Goal: Task Accomplishment & Management: Manage account settings

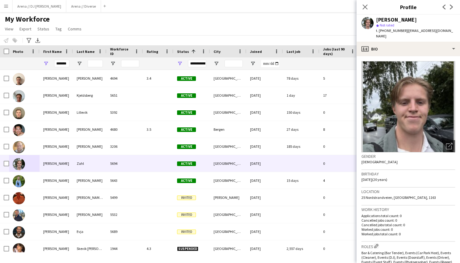
scroll to position [119, 0]
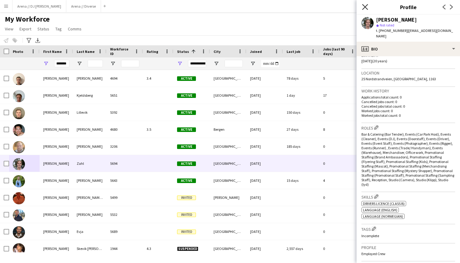
click at [367, 6] on icon "Close pop-in" at bounding box center [365, 7] width 6 height 6
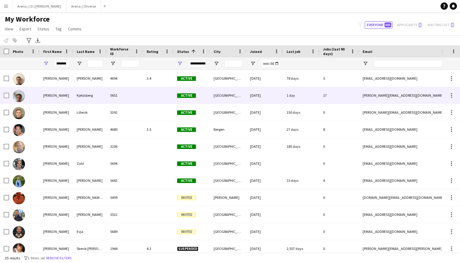
click at [20, 98] on img at bounding box center [19, 96] width 12 height 12
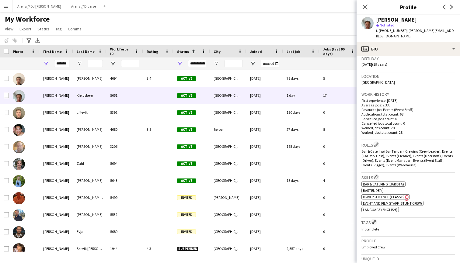
scroll to position [115, 0]
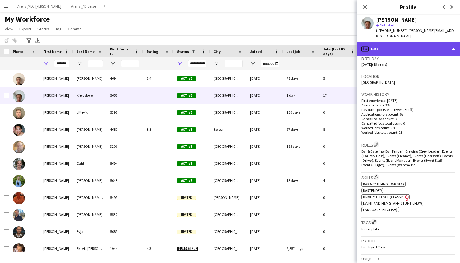
click at [443, 44] on div "profile Bio" at bounding box center [407, 49] width 103 height 15
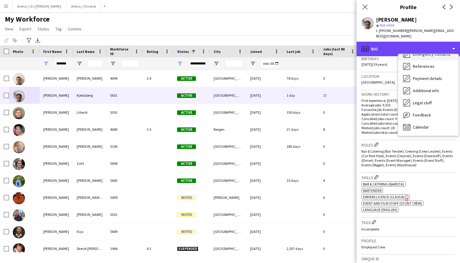
scroll to position [57, 0]
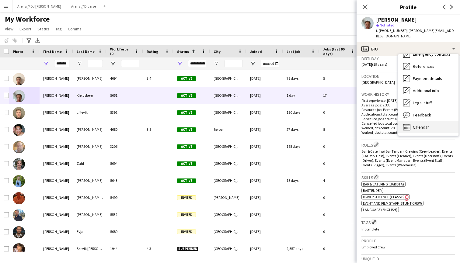
click at [419, 124] on span "Calendar" at bounding box center [420, 126] width 16 height 5
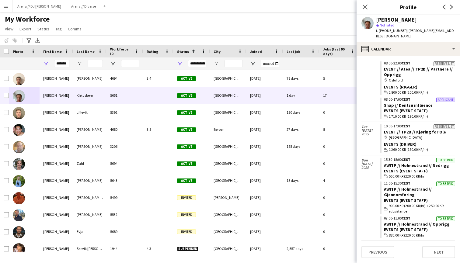
scroll to position [966, 0]
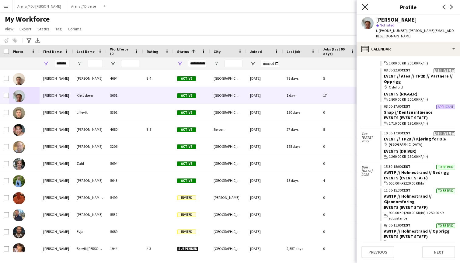
click at [366, 6] on icon at bounding box center [365, 7] width 6 height 6
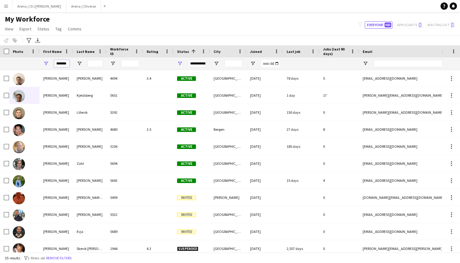
click at [61, 66] on input "*******" at bounding box center [61, 63] width 15 height 7
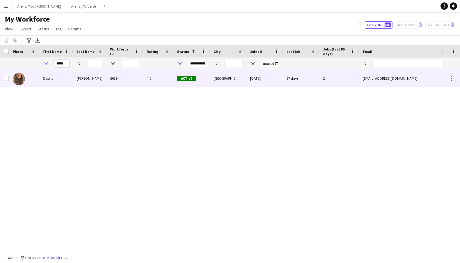
type input "*****"
click at [24, 77] on img at bounding box center [19, 79] width 12 height 12
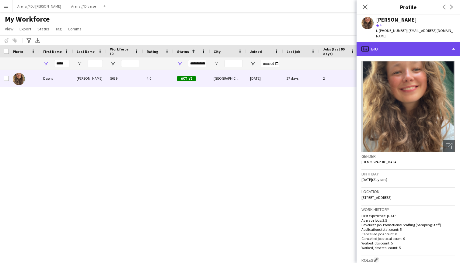
click at [429, 45] on div "profile Bio" at bounding box center [407, 49] width 103 height 15
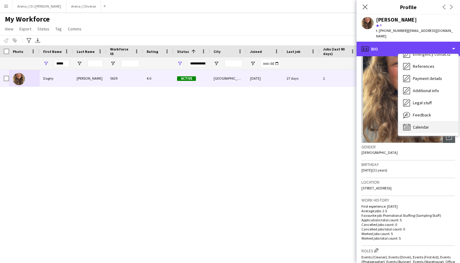
scroll to position [57, 0]
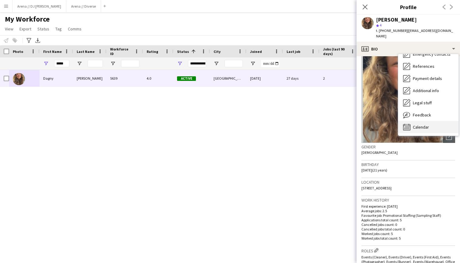
click at [427, 121] on div "Calendar Calendar" at bounding box center [428, 127] width 60 height 12
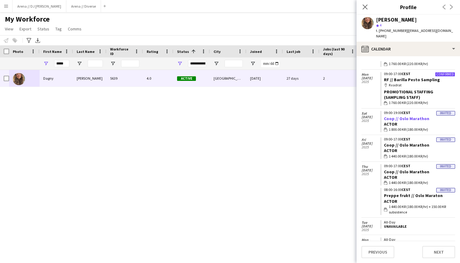
scroll to position [411, 0]
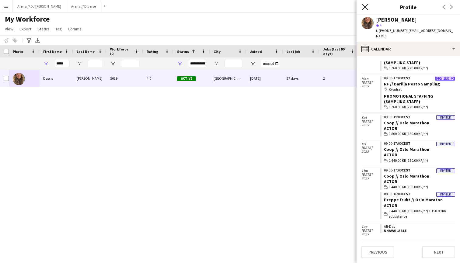
click at [365, 8] on icon at bounding box center [365, 7] width 6 height 6
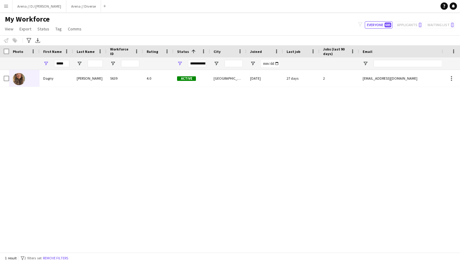
click at [5, 9] on button "Menu" at bounding box center [6, 6] width 12 height 12
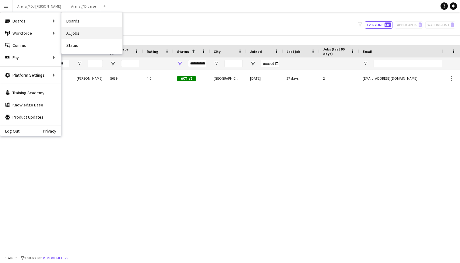
click at [81, 33] on link "All jobs" at bounding box center [91, 33] width 61 height 12
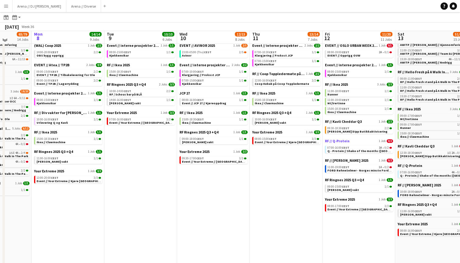
scroll to position [42, 0]
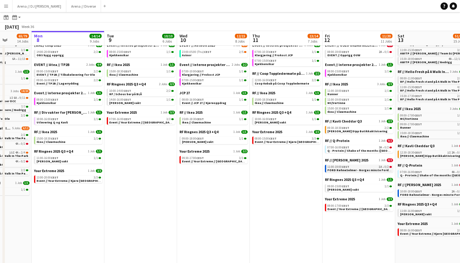
click at [369, 166] on div "11:00-19:00 CEST 1A • 0/2" at bounding box center [359, 166] width 64 height 3
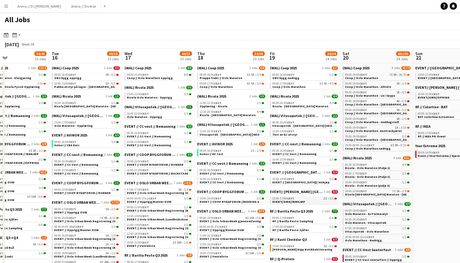
scroll to position [0, 0]
click at [328, 15] on div "All Jobs" at bounding box center [230, 21] width 460 height 18
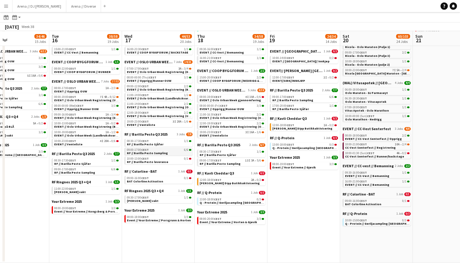
scroll to position [120, 0]
click at [165, 126] on link "19:00-23:00 CEST 3I 20A • 1/6 EVENT // Venteliste" at bounding box center [159, 122] width 64 height 7
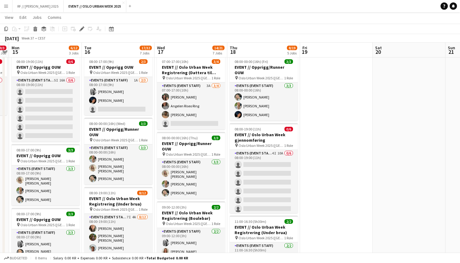
scroll to position [15, 0]
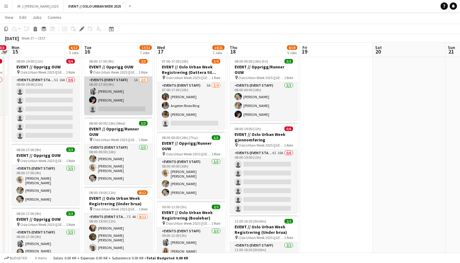
click at [119, 82] on app-card-role "Events (Event Staff) 1A 2/3 08:00-17:00 (9h) Maria Grefberg Adrian Roddvik sing…" at bounding box center [118, 96] width 68 height 38
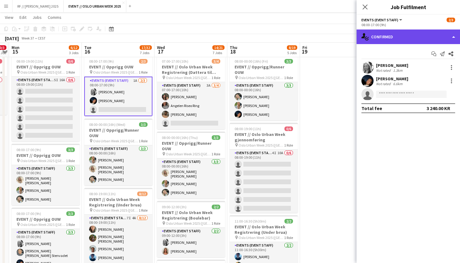
click at [407, 38] on div "single-neutral-actions-check-2 Confirmed" at bounding box center [407, 36] width 103 height 15
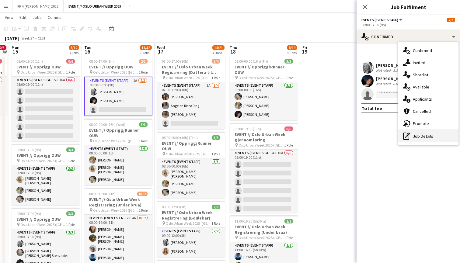
click at [418, 140] on div "pen-write Job Details" at bounding box center [428, 136] width 60 height 12
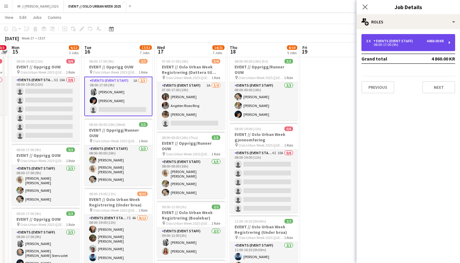
click at [449, 42] on div "3 x Events (Event Staff) 4 860.00 KR 08:00-17:00 (9h)" at bounding box center [408, 42] width 94 height 17
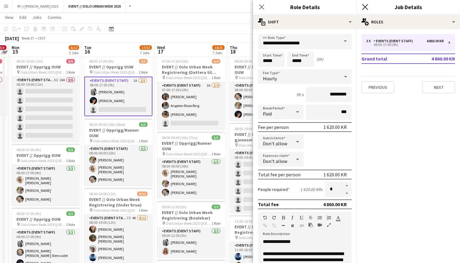
click at [363, 8] on icon at bounding box center [365, 7] width 6 height 6
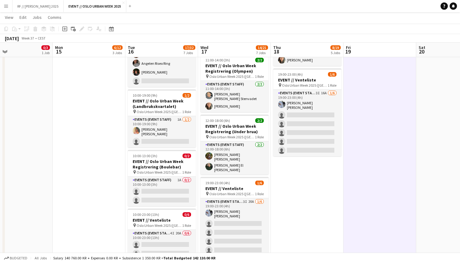
scroll to position [0, 166]
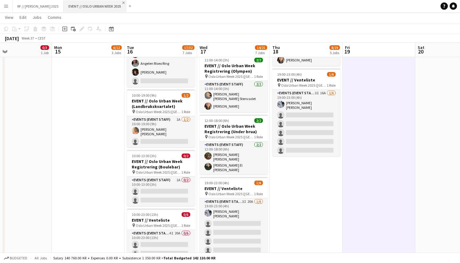
click at [122, 2] on app-icon "Close" at bounding box center [123, 3] width 2 height 2
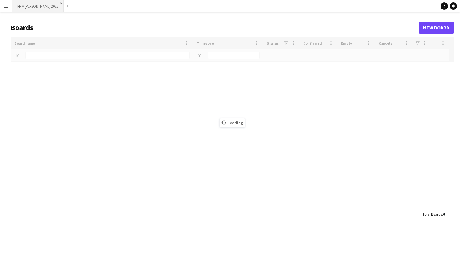
click at [60, 2] on app-icon "Close" at bounding box center [61, 3] width 2 height 2
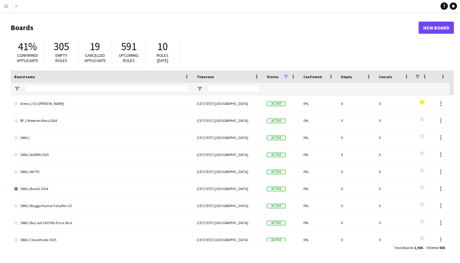
click at [7, 6] on app-icon "Menu" at bounding box center [6, 6] width 5 height 5
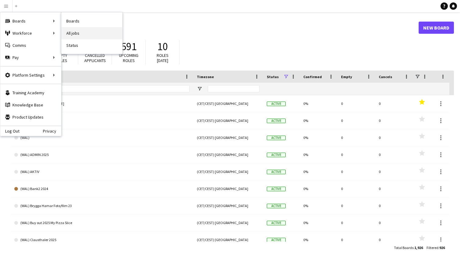
click at [83, 36] on link "All jobs" at bounding box center [91, 33] width 61 height 12
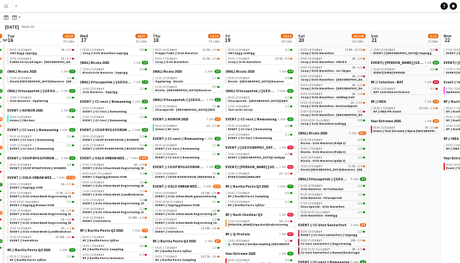
scroll to position [0, 217]
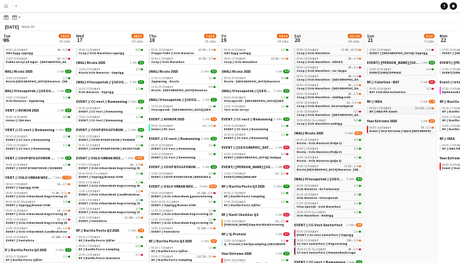
click at [408, 109] on div "09:00-17:00 CEST 3I 11A • 1/4" at bounding box center [401, 108] width 64 height 3
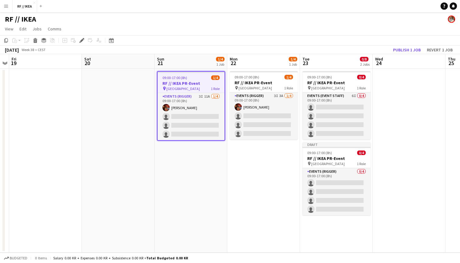
click at [413, 134] on app-date-cell at bounding box center [408, 161] width 73 height 184
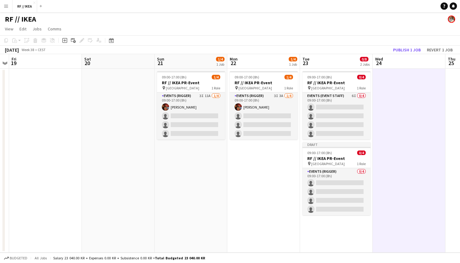
click at [398, 31] on app-page-menu "View Day view expanded Day view collapsed Month view Date picker Jump to today …" at bounding box center [230, 30] width 460 height 12
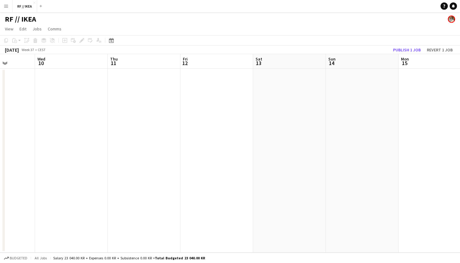
scroll to position [0, 162]
click at [34, 2] on app-icon "Close" at bounding box center [34, 3] width 2 height 2
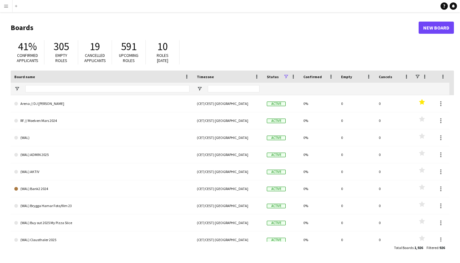
click at [8, 6] on app-icon "Menu" at bounding box center [6, 6] width 5 height 5
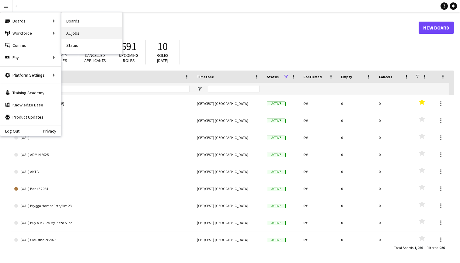
click at [71, 33] on link "All jobs" at bounding box center [91, 33] width 61 height 12
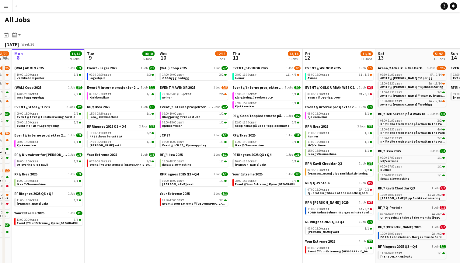
scroll to position [0, 209]
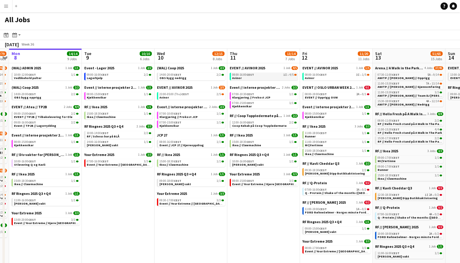
click at [279, 76] on div "08:00-16:00 CEST 1I • 4/5" at bounding box center [264, 74] width 64 height 3
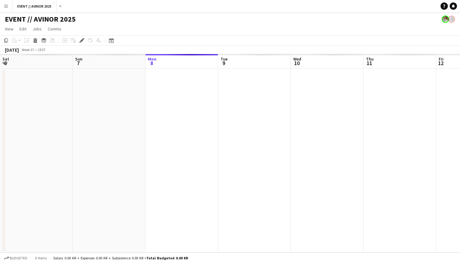
scroll to position [0, 209]
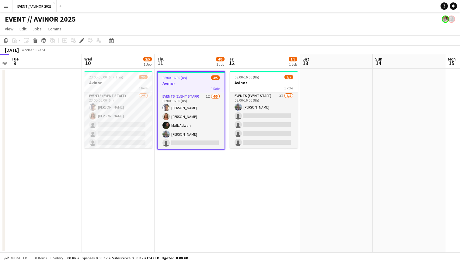
click at [170, 201] on app-date-cell "08:00-16:00 (8h) 4/5 Avinor 1 Role Events (Event Staff) 1I [DATE] 08:00-16:00 (…" at bounding box center [190, 161] width 73 height 184
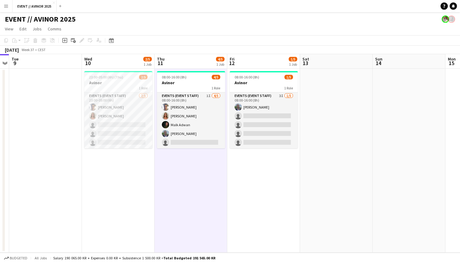
click at [283, 212] on app-date-cell "08:00-16:00 (8h) 1/5 Avinor 1 Role Events (Event Staff) 3I [DATE] 08:00-16:00 (…" at bounding box center [263, 161] width 73 height 184
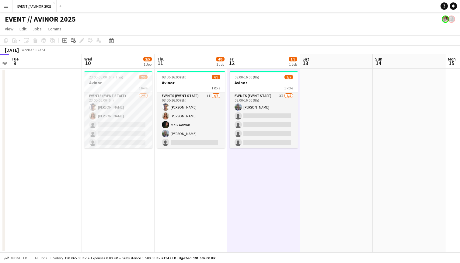
click at [350, 161] on app-date-cell at bounding box center [336, 161] width 73 height 184
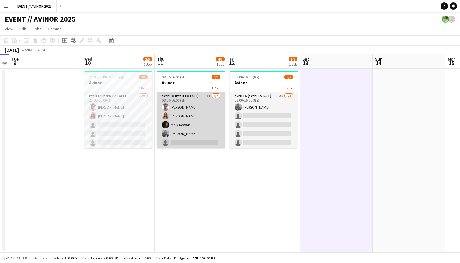
click at [208, 115] on app-card-role "Events (Event Staff) 1I 4/5 08:00-16:00 (8h) Hussein Alsaedi Selma Finne Malk A…" at bounding box center [191, 120] width 68 height 56
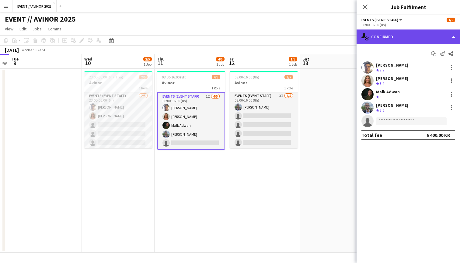
click at [418, 33] on div "single-neutral-actions-check-2 Confirmed" at bounding box center [407, 36] width 103 height 15
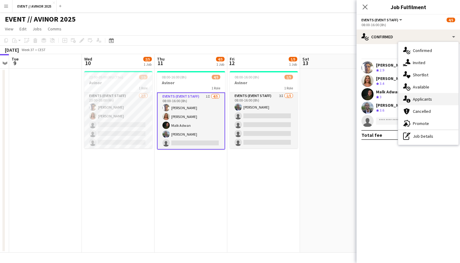
click at [428, 102] on div "single-neutral-actions-information Applicants" at bounding box center [428, 99] width 60 height 12
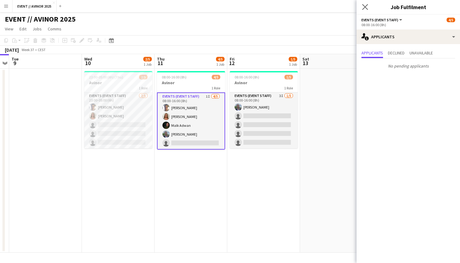
click at [366, 4] on app-icon "Close pop-in" at bounding box center [364, 7] width 9 height 9
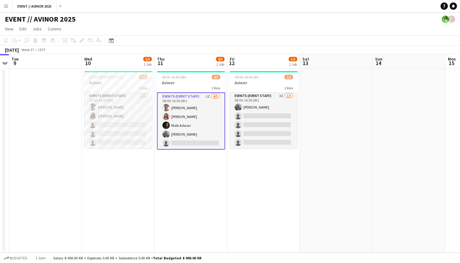
click at [277, 48] on div "September 2025 Week 37 • CEST" at bounding box center [230, 50] width 460 height 9
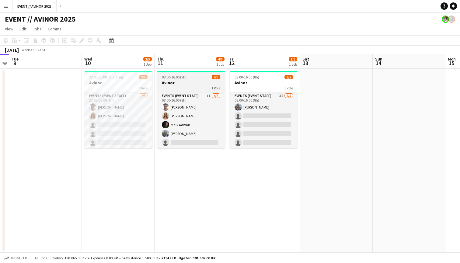
click at [191, 82] on h3 "Avinor" at bounding box center [191, 82] width 68 height 5
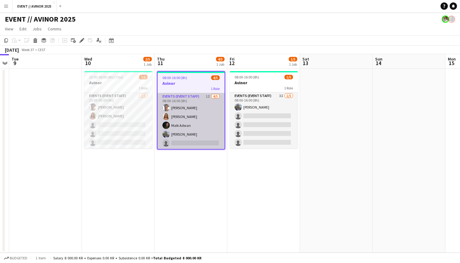
click at [191, 107] on app-card-role "Events (Event Staff) 1I 4/5 08:00-16:00 (8h) Hussein Alsaedi Selma Finne Malk A…" at bounding box center [190, 121] width 67 height 56
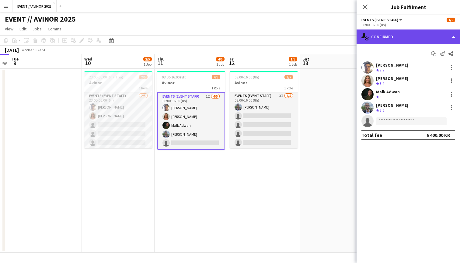
click at [406, 39] on div "single-neutral-actions-check-2 Confirmed" at bounding box center [407, 36] width 103 height 15
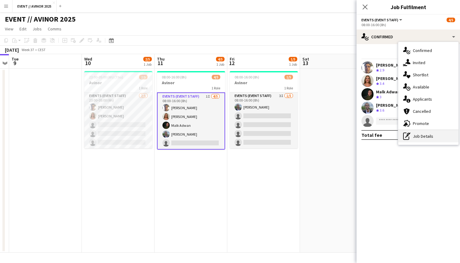
click at [429, 139] on div "pen-write Job Details" at bounding box center [428, 136] width 60 height 12
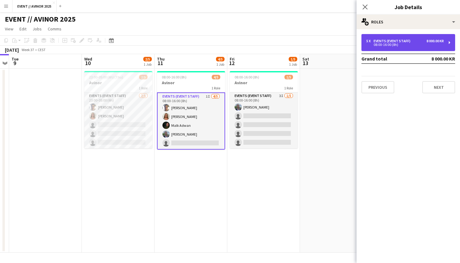
click at [429, 43] on div "08:00-16:00 (8h)" at bounding box center [404, 44] width 77 height 3
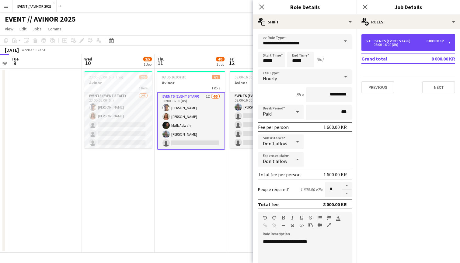
scroll to position [0, 0]
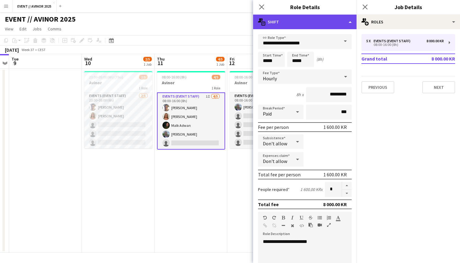
click at [347, 22] on div "multiple-actions-text Shift" at bounding box center [304, 22] width 103 height 15
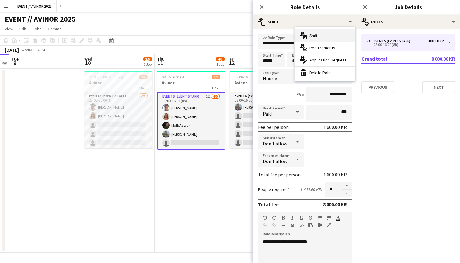
click at [317, 33] on div "multiple-actions-text Shift" at bounding box center [324, 35] width 60 height 12
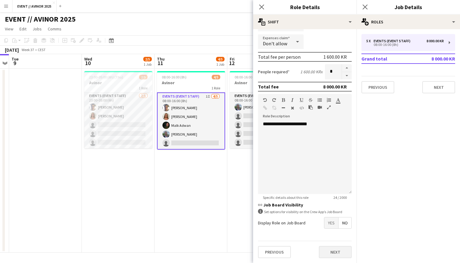
scroll to position [118, 0]
click at [329, 253] on button "Next" at bounding box center [335, 252] width 33 height 12
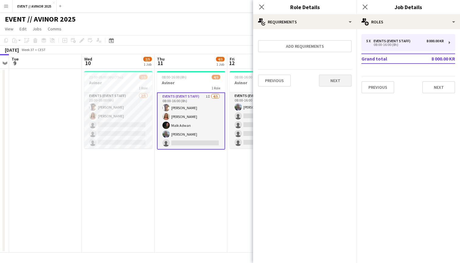
click at [337, 81] on button "Next" at bounding box center [335, 80] width 33 height 12
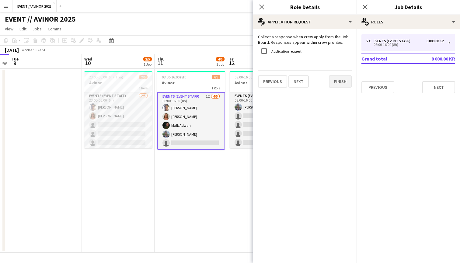
click at [337, 86] on button "Finish" at bounding box center [340, 81] width 23 height 12
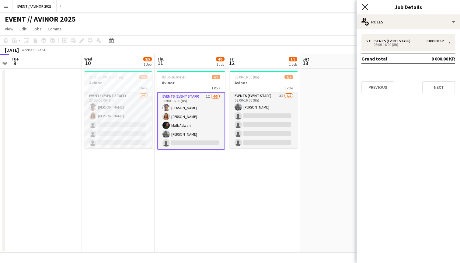
click at [366, 7] on icon "Close pop-in" at bounding box center [365, 7] width 6 height 6
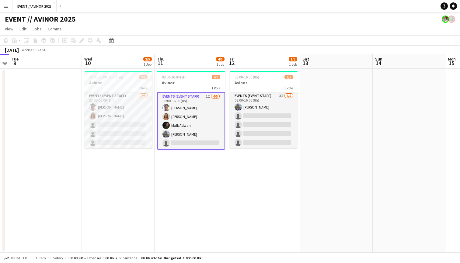
click at [252, 28] on app-page-menu "View Day view expanded Day view collapsed Month view Date picker Jump to today …" at bounding box center [230, 30] width 460 height 12
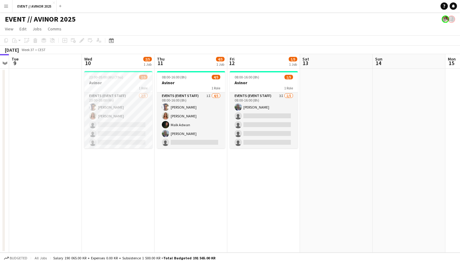
click at [186, 29] on app-page-menu "View Day view expanded Day view collapsed Month view Date picker Jump to today …" at bounding box center [230, 30] width 460 height 12
click at [189, 79] on div "08:00-16:00 (8h) 4/5" at bounding box center [191, 77] width 68 height 5
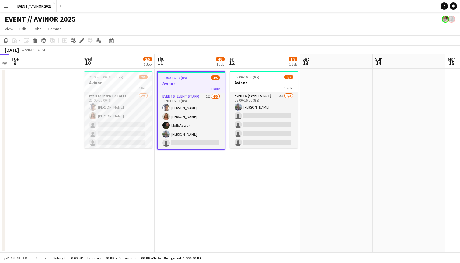
click at [192, 77] on div "08:00-16:00 (8h) 4/5" at bounding box center [190, 77] width 67 height 5
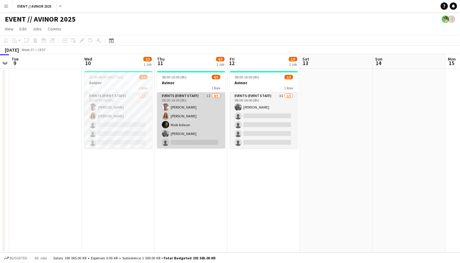
click at [193, 98] on app-card-role "Events (Event Staff) 1I 4/5 08:00-16:00 (8h) Hussein Alsaedi Selma Finne Malk A…" at bounding box center [191, 120] width 68 height 56
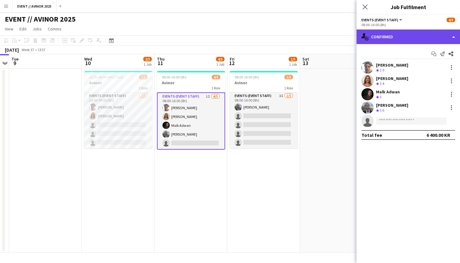
click at [455, 33] on div "single-neutral-actions-check-2 Confirmed" at bounding box center [407, 36] width 103 height 15
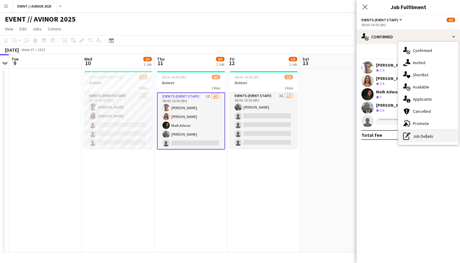
click at [424, 135] on div "pen-write Job Details" at bounding box center [428, 136] width 60 height 12
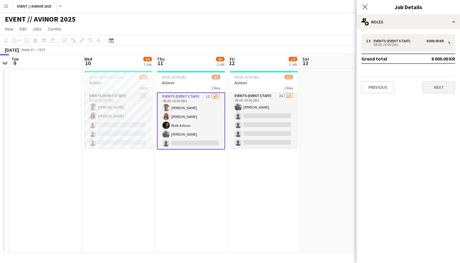
click at [436, 89] on button "Next" at bounding box center [438, 87] width 33 height 12
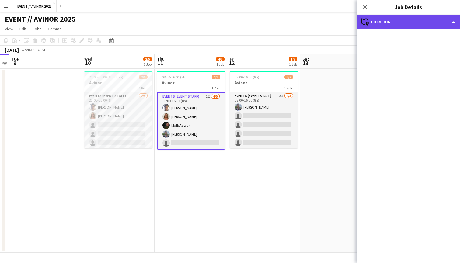
click at [435, 22] on div "maps-pin-1 Location" at bounding box center [407, 22] width 103 height 15
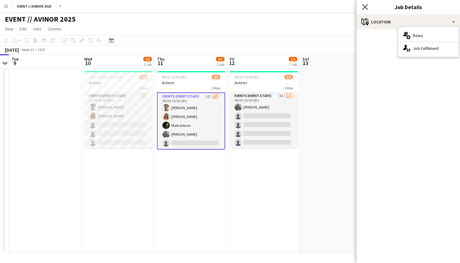
click at [363, 10] on icon "Close pop-in" at bounding box center [365, 7] width 6 height 6
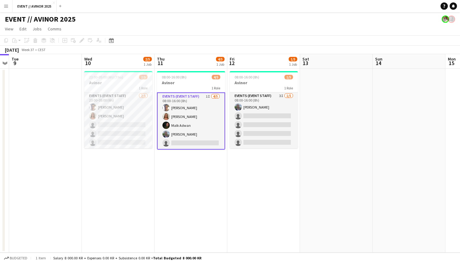
click at [321, 32] on app-page-menu "View Day view expanded Day view collapsed Month view Date picker Jump to today …" at bounding box center [230, 30] width 460 height 12
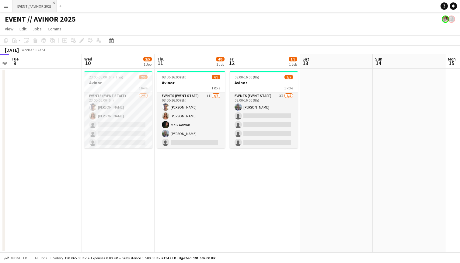
click at [54, 3] on app-icon "Close" at bounding box center [54, 3] width 2 height 2
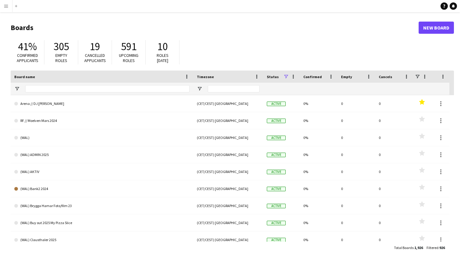
click at [4, 9] on button "Menu" at bounding box center [6, 6] width 12 height 12
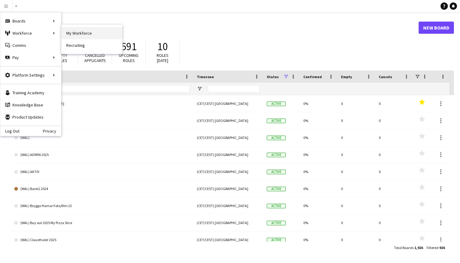
click at [76, 33] on link "My Workforce" at bounding box center [91, 33] width 61 height 12
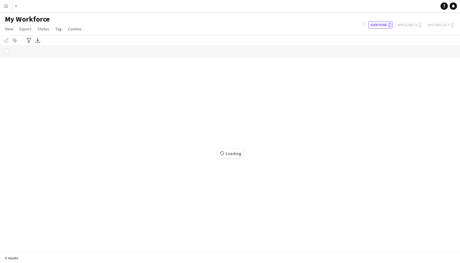
click at [0, 7] on button "Menu" at bounding box center [6, 6] width 12 height 12
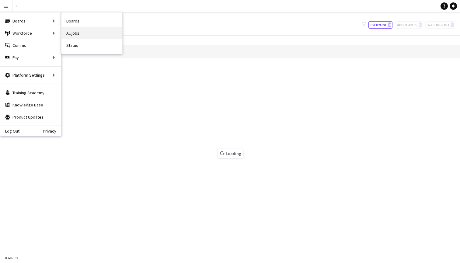
click at [86, 34] on link "All jobs" at bounding box center [91, 33] width 61 height 12
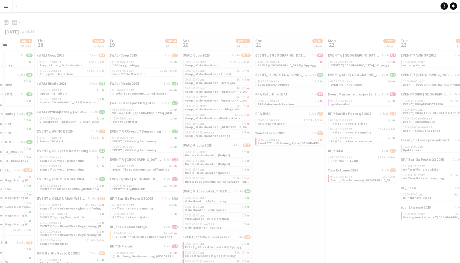
scroll to position [0, 184]
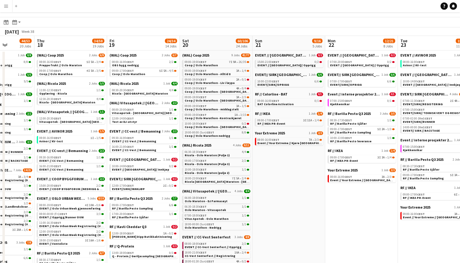
click at [7, 5] on app-icon "Menu" at bounding box center [6, 6] width 5 height 5
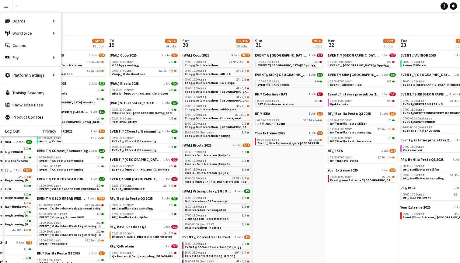
click at [27, 9] on app-navbar "Menu Boards Boards Boards All jobs Status Workforce Workforce My Workforce Recr…" at bounding box center [230, 6] width 460 height 12
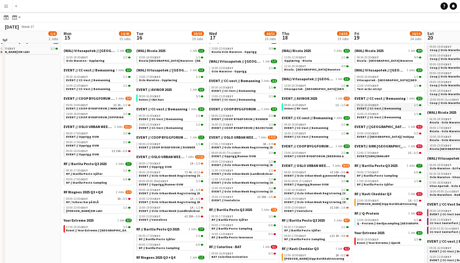
scroll to position [47, 0]
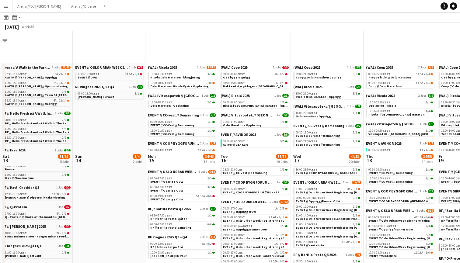
scroll to position [120, 0]
